Goal: Information Seeking & Learning: Learn about a topic

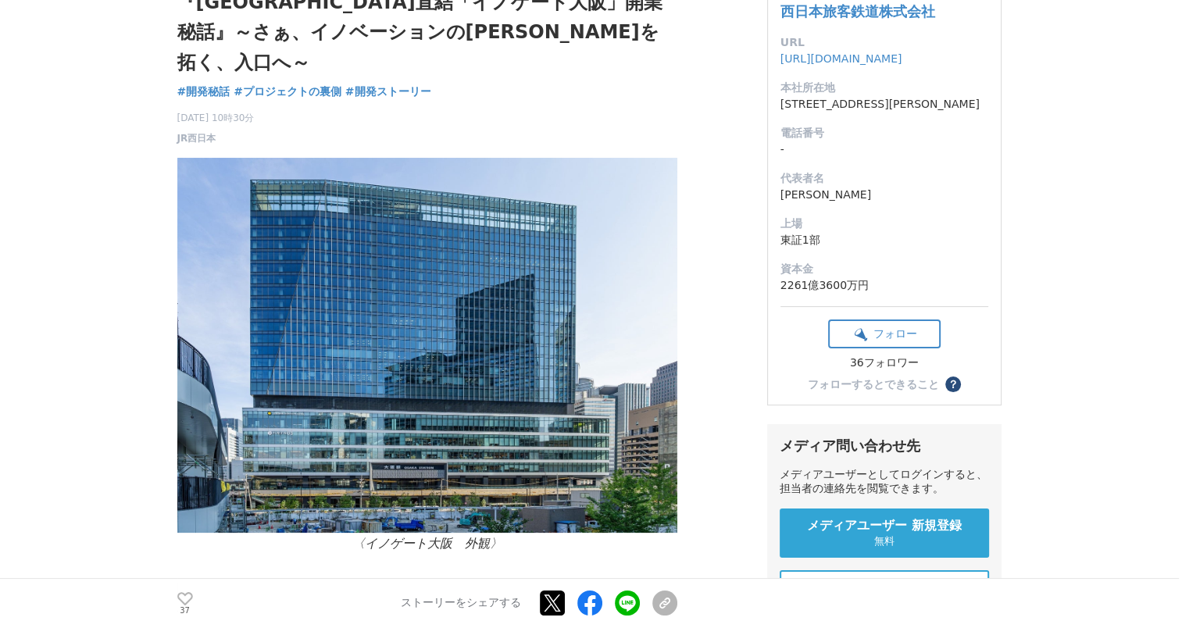
scroll to position [156, 0]
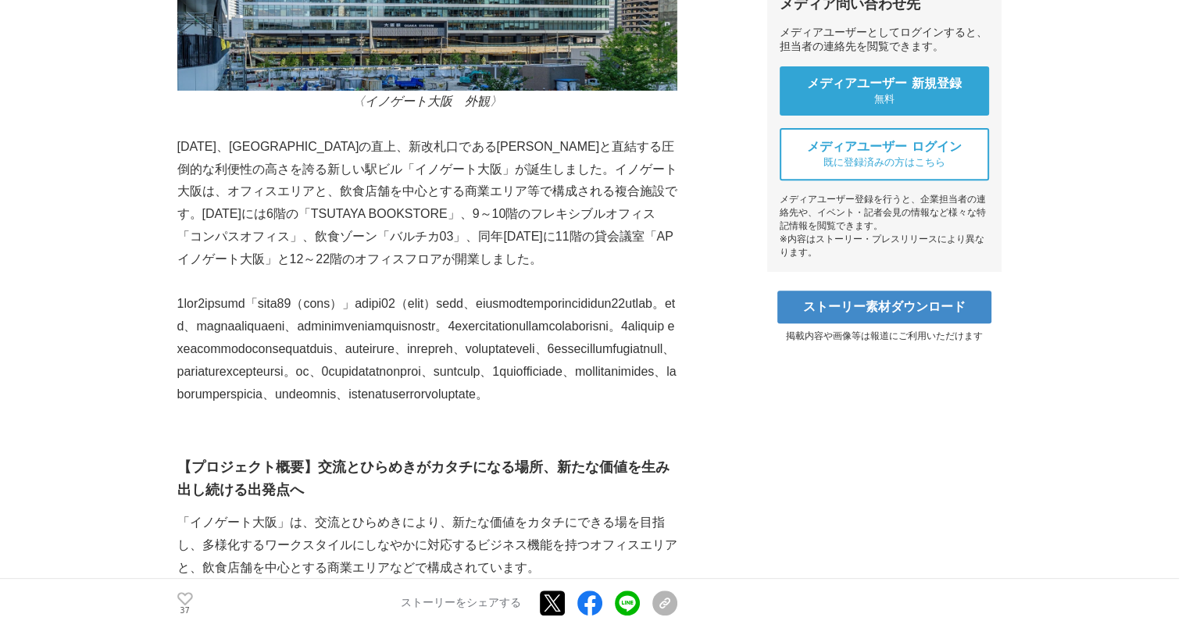
scroll to position [625, 0]
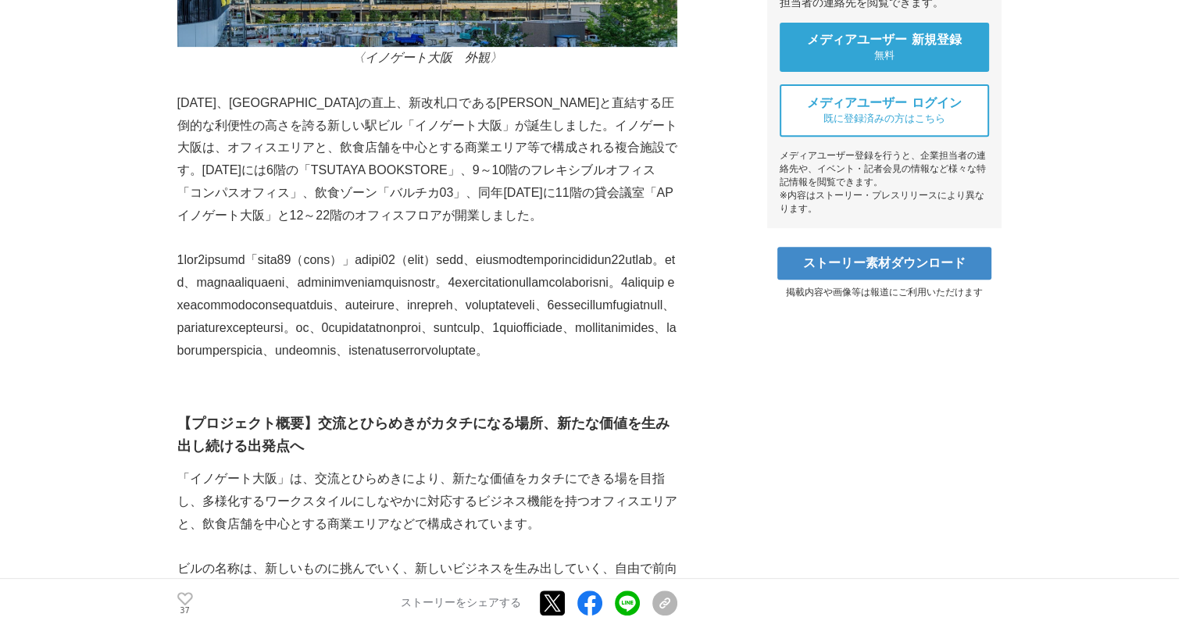
drag, startPoint x: 84, startPoint y: 460, endPoint x: 80, endPoint y: 485, distance: 25.3
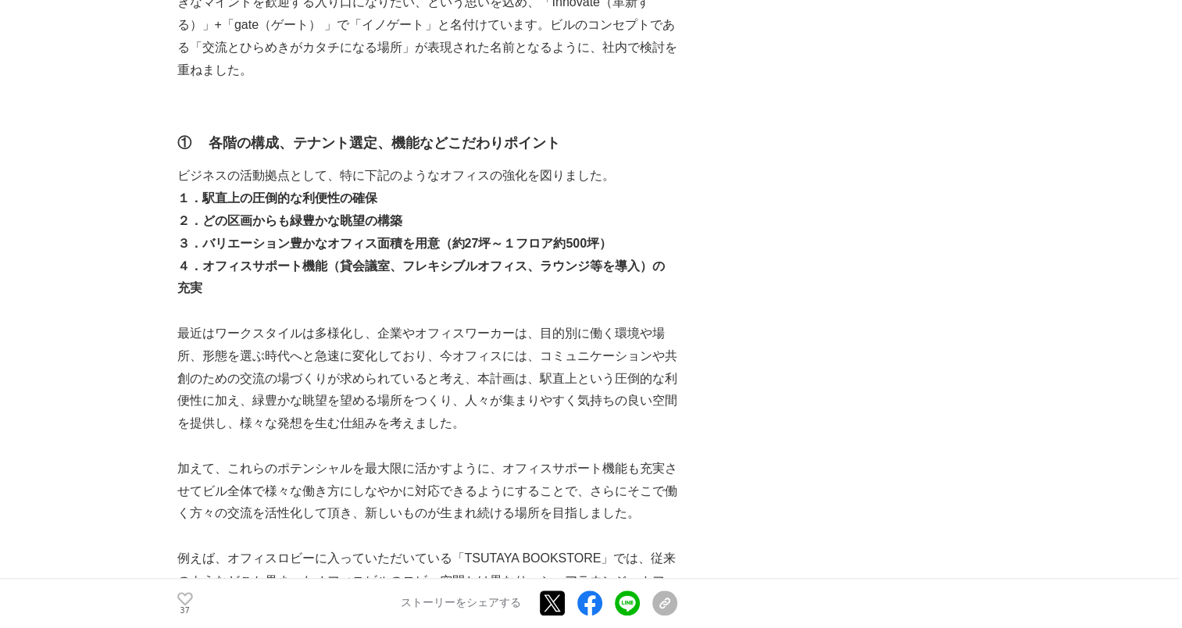
scroll to position [1328, 0]
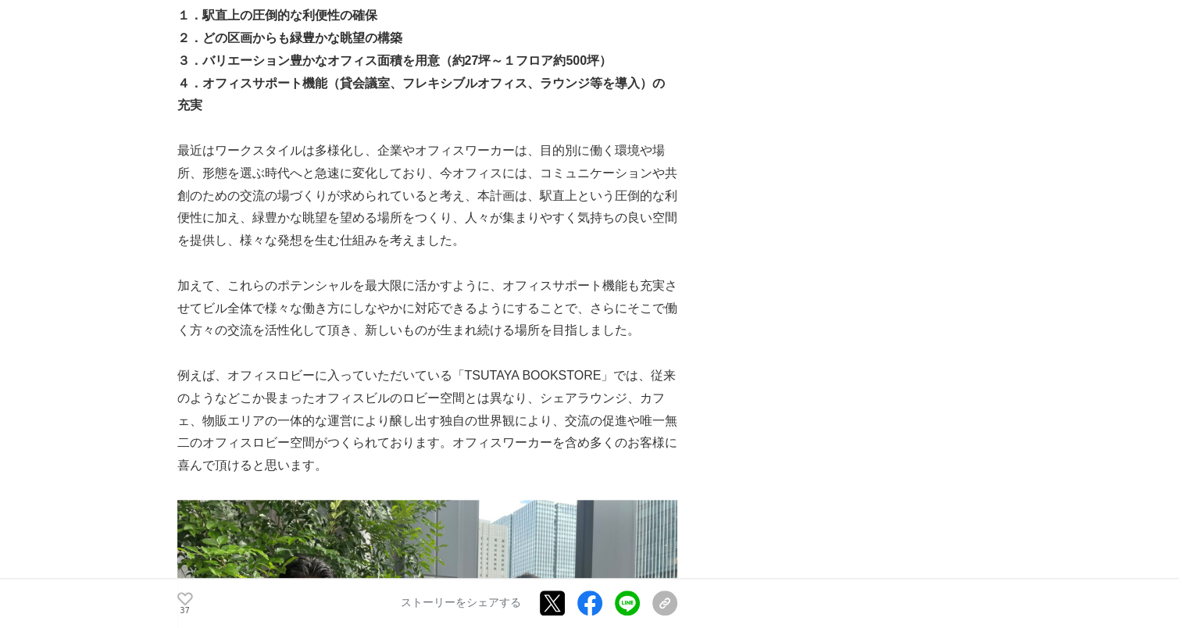
scroll to position [1485, 0]
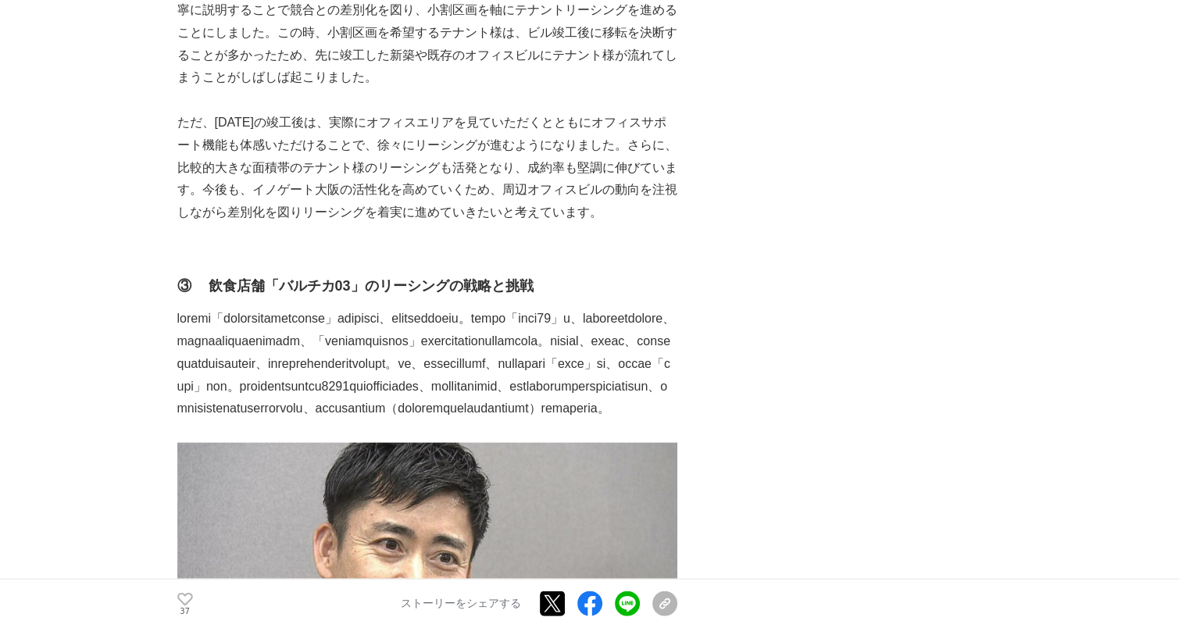
scroll to position [3516, 0]
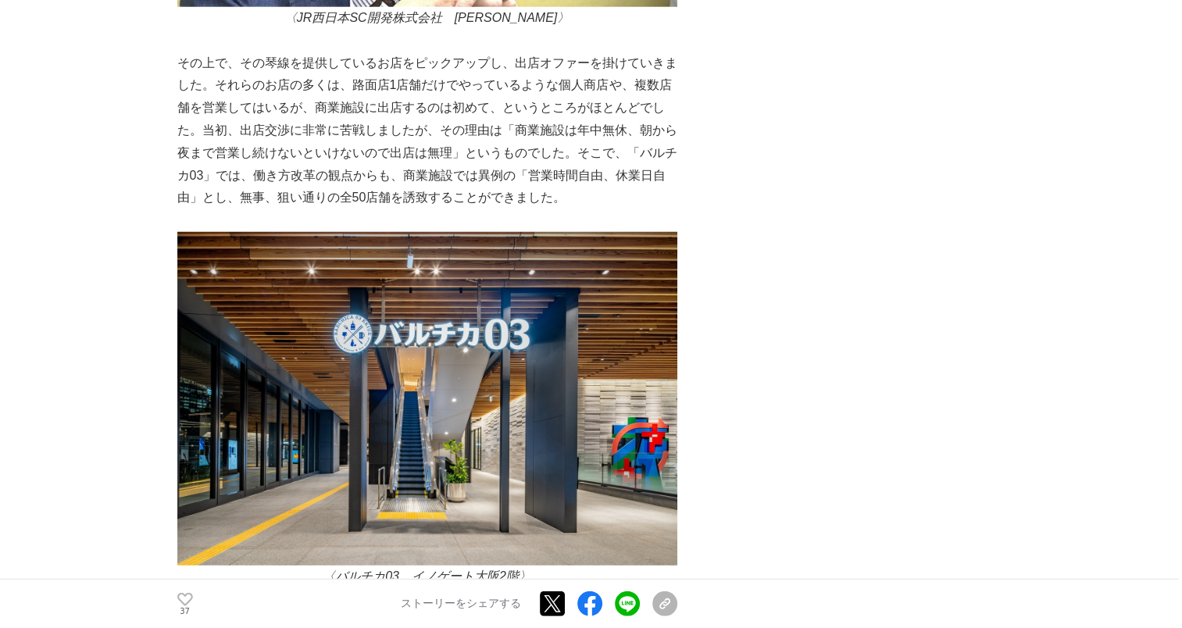
scroll to position [4141, 0]
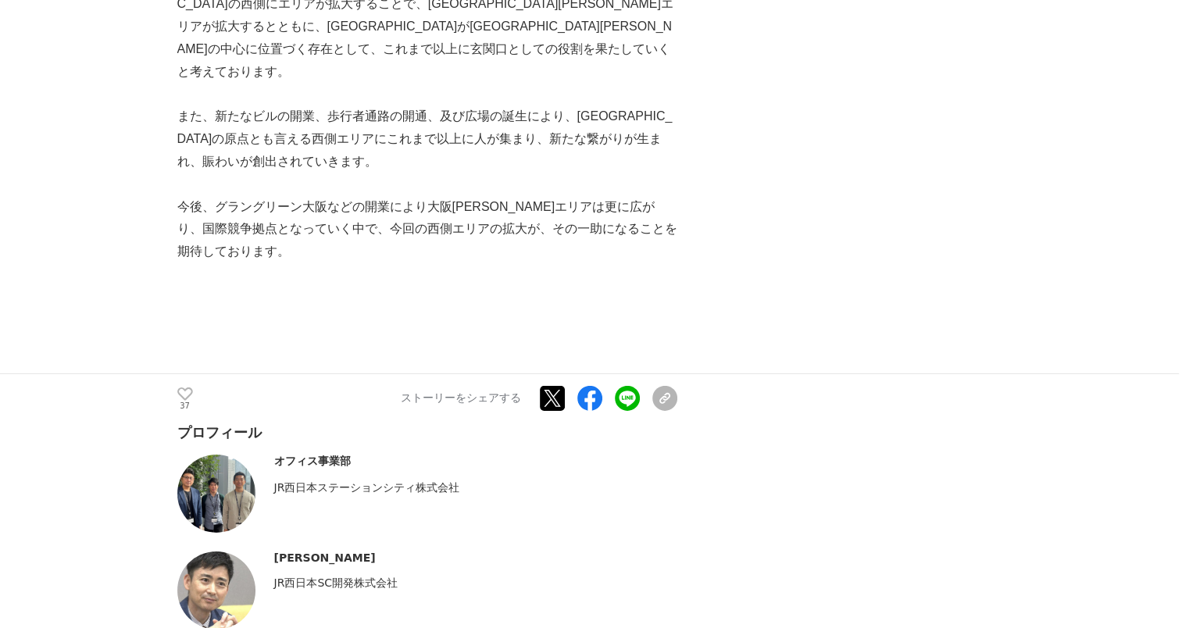
scroll to position [4845, 0]
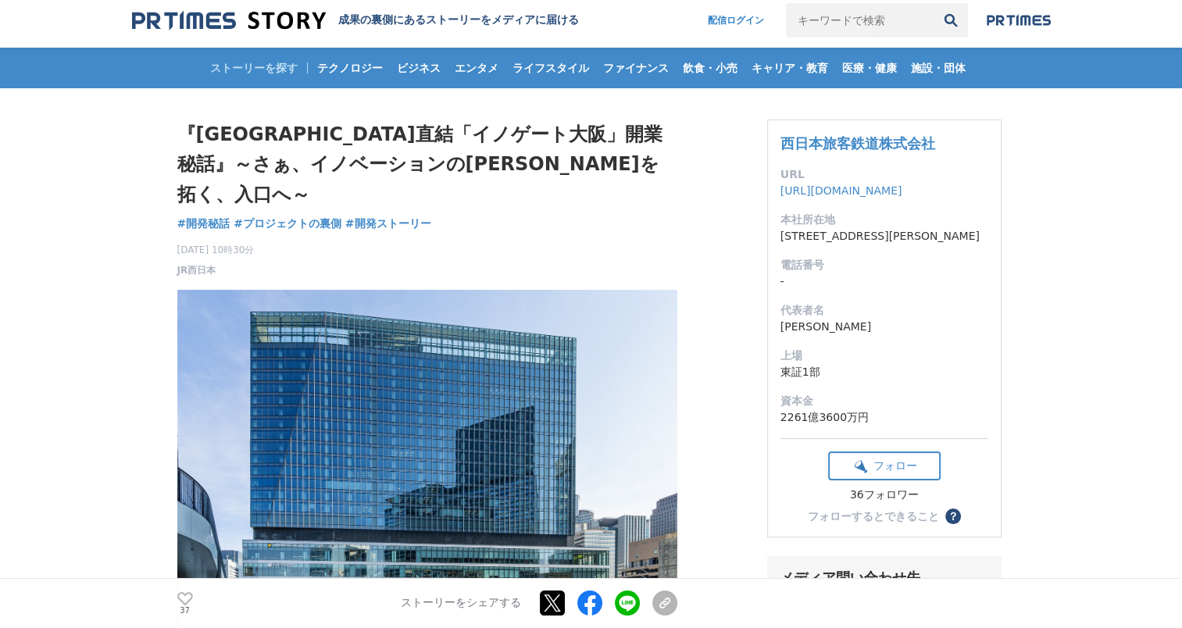
scroll to position [0, 0]
